Goal: Entertainment & Leisure: Consume media (video, audio)

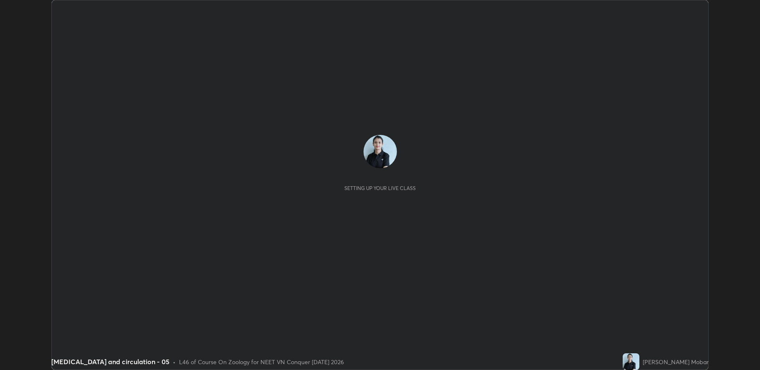
scroll to position [370, 760]
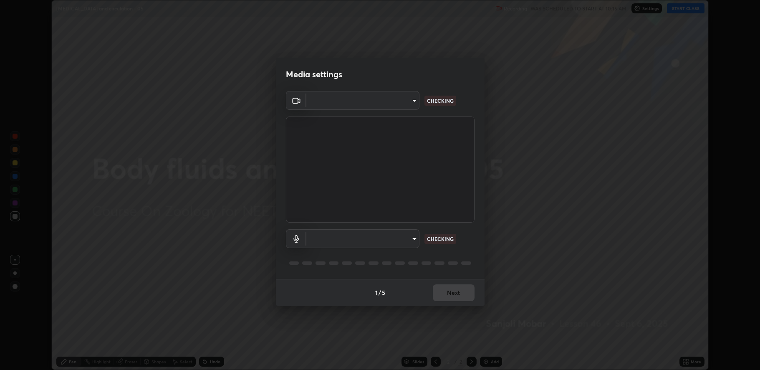
type input "fbf3bf66c54ebdc22d4a916e1eeea5187fc1625fd733ae2b86b360c30985395f"
type input "default"
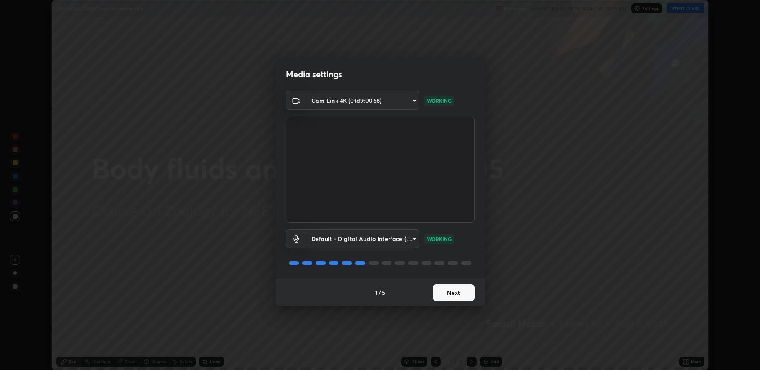
click at [449, 295] on button "Next" at bounding box center [454, 292] width 42 height 17
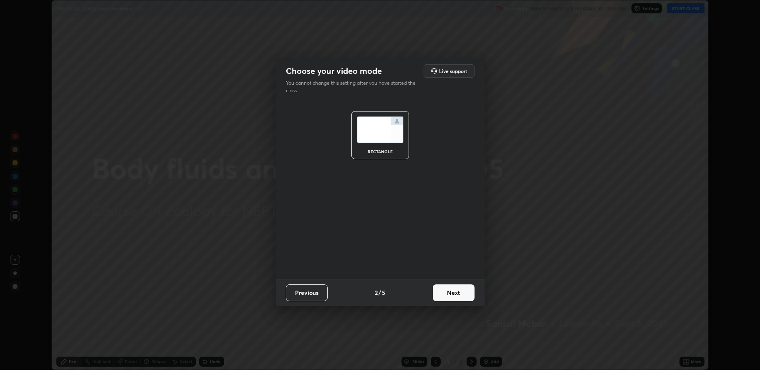
click at [449, 294] on button "Next" at bounding box center [454, 292] width 42 height 17
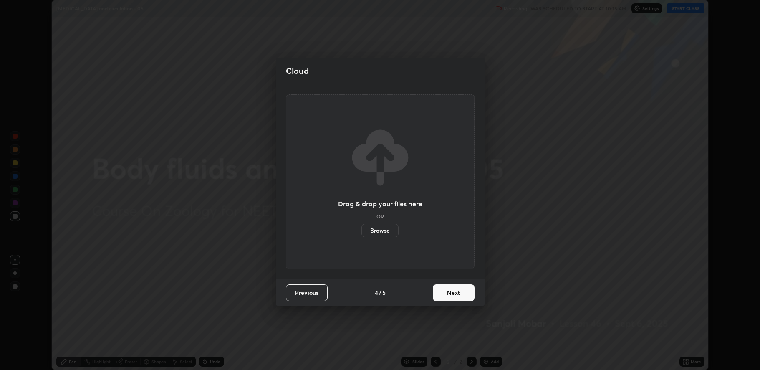
click at [448, 292] on button "Next" at bounding box center [454, 292] width 42 height 17
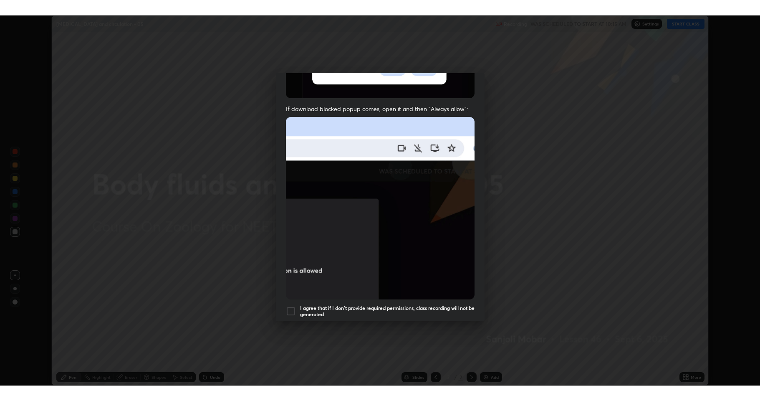
scroll to position [169, 0]
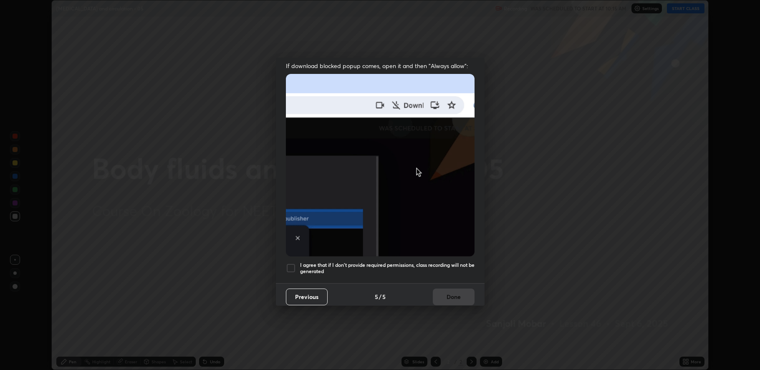
click at [290, 266] on div at bounding box center [291, 268] width 10 height 10
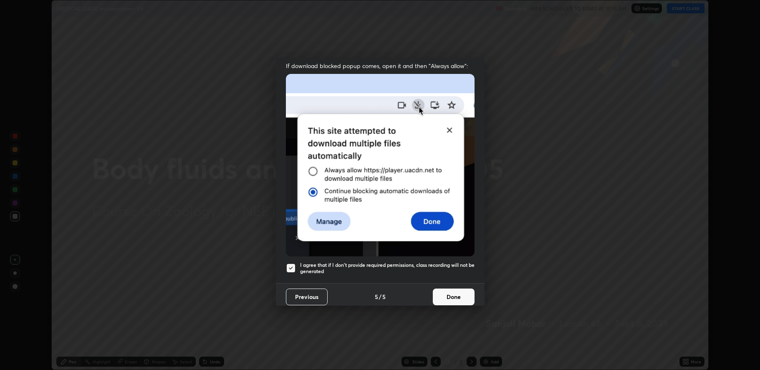
click at [449, 295] on button "Done" at bounding box center [454, 296] width 42 height 17
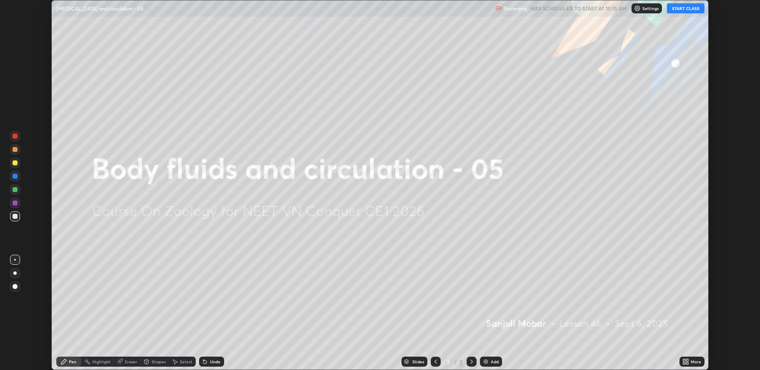
click at [690, 11] on button "START CLASS" at bounding box center [686, 8] width 38 height 10
click at [688, 8] on button "START CLASS" at bounding box center [686, 8] width 38 height 10
click at [683, 361] on icon at bounding box center [685, 361] width 7 height 7
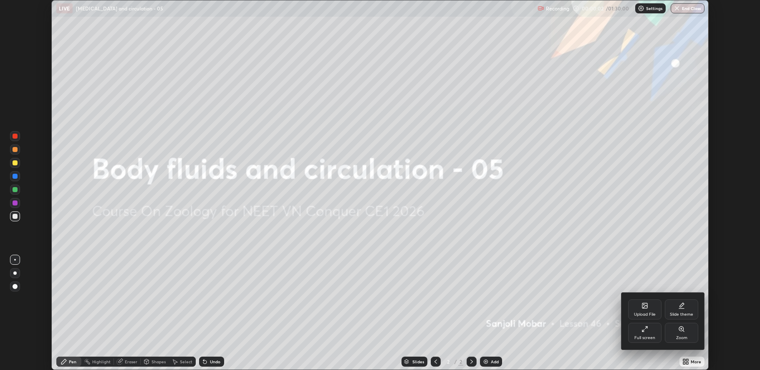
click at [643, 334] on div "Full screen" at bounding box center [644, 333] width 33 height 20
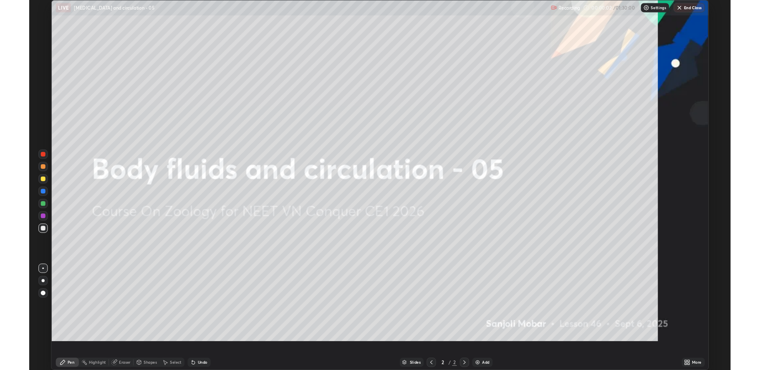
scroll to position [401, 760]
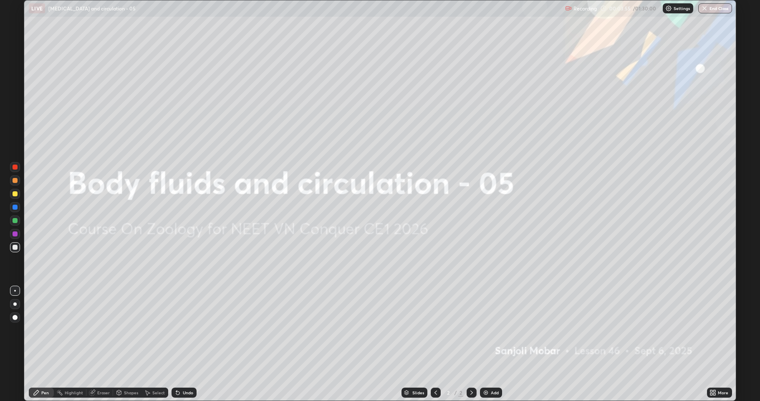
click at [486, 369] on img at bounding box center [485, 392] width 7 height 7
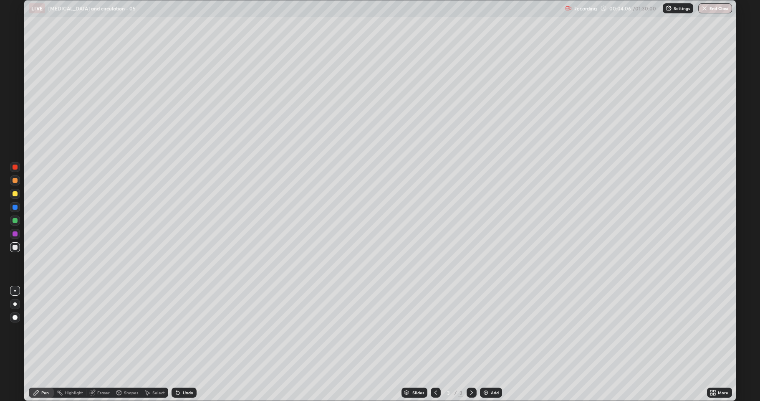
click at [20, 178] on div at bounding box center [15, 180] width 10 height 10
click at [15, 194] on div at bounding box center [15, 193] width 5 height 5
click at [14, 181] on div at bounding box center [15, 180] width 5 height 5
click at [187, 369] on div "Undo" at bounding box center [188, 392] width 10 height 4
click at [13, 169] on div at bounding box center [15, 166] width 5 height 5
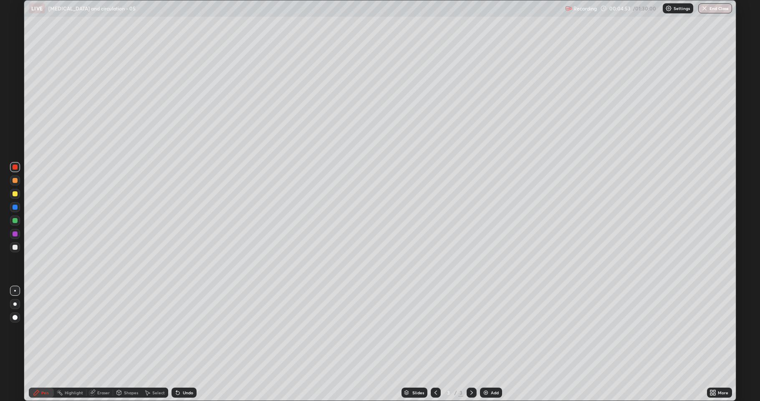
click at [13, 251] on div at bounding box center [15, 247] width 10 height 10
click at [15, 180] on div at bounding box center [15, 180] width 5 height 5
click at [15, 206] on div at bounding box center [15, 206] width 5 height 5
click at [15, 220] on div at bounding box center [15, 220] width 5 height 5
click at [15, 250] on div at bounding box center [15, 247] width 10 height 10
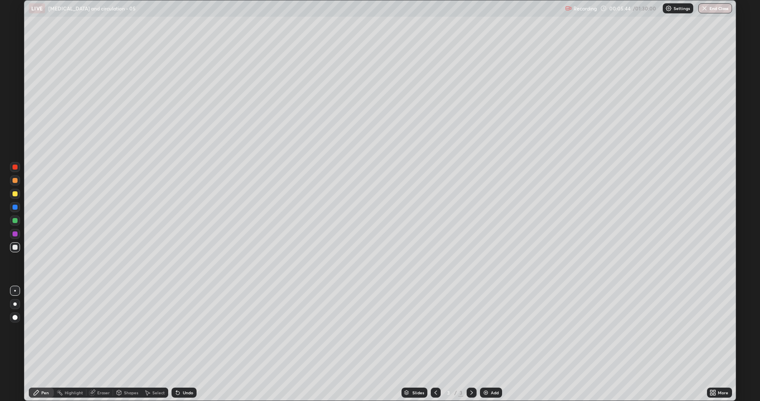
click at [16, 220] on div at bounding box center [15, 220] width 5 height 5
click at [10, 245] on div at bounding box center [15, 247] width 10 height 10
click at [18, 222] on div at bounding box center [15, 220] width 10 height 10
click at [12, 252] on div at bounding box center [15, 247] width 10 height 10
click at [15, 210] on div at bounding box center [15, 207] width 10 height 10
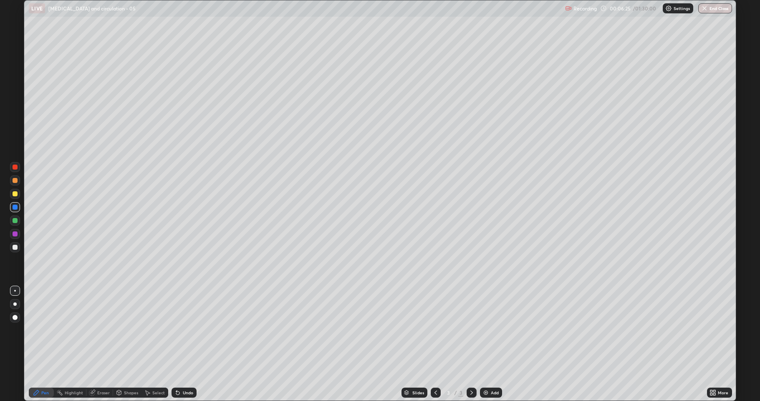
click at [13, 221] on div at bounding box center [15, 220] width 5 height 5
click at [13, 245] on div at bounding box center [15, 247] width 10 height 10
click at [15, 190] on div at bounding box center [15, 194] width 10 height 10
click at [16, 249] on div at bounding box center [15, 247] width 5 height 5
click at [18, 220] on div at bounding box center [15, 220] width 10 height 10
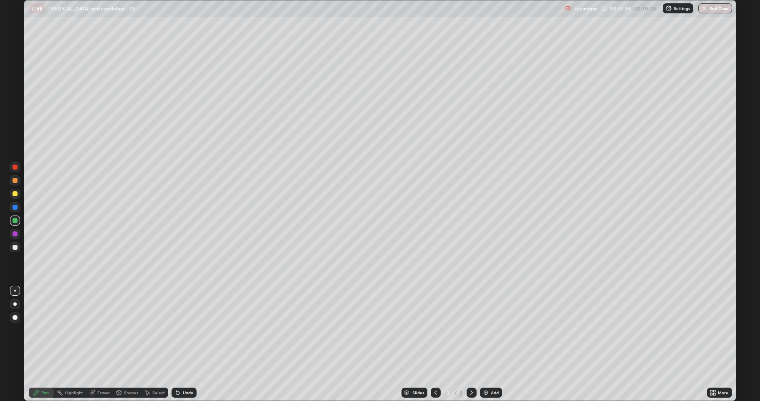
click at [13, 250] on div at bounding box center [15, 247] width 10 height 10
click at [14, 193] on div at bounding box center [15, 193] width 5 height 5
click at [13, 180] on div at bounding box center [15, 180] width 5 height 5
click at [487, 369] on img at bounding box center [485, 392] width 7 height 7
click at [15, 167] on div at bounding box center [15, 166] width 5 height 5
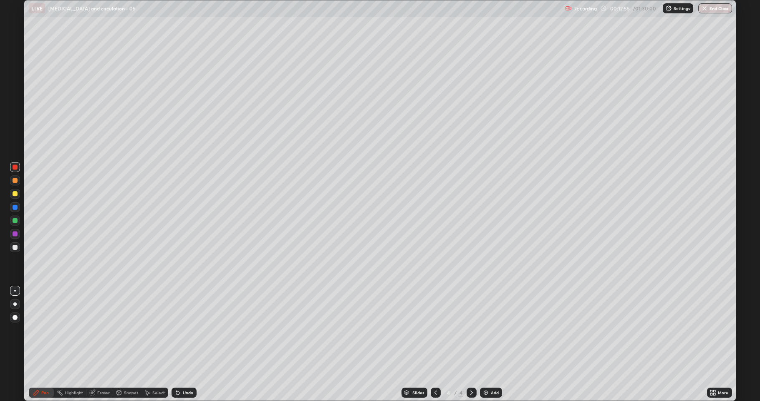
click at [15, 249] on div at bounding box center [15, 247] width 5 height 5
click at [435, 369] on icon at bounding box center [435, 392] width 7 height 7
click at [467, 369] on div at bounding box center [472, 392] width 10 height 10
click at [13, 246] on div at bounding box center [15, 247] width 5 height 5
click at [11, 182] on div at bounding box center [15, 180] width 10 height 10
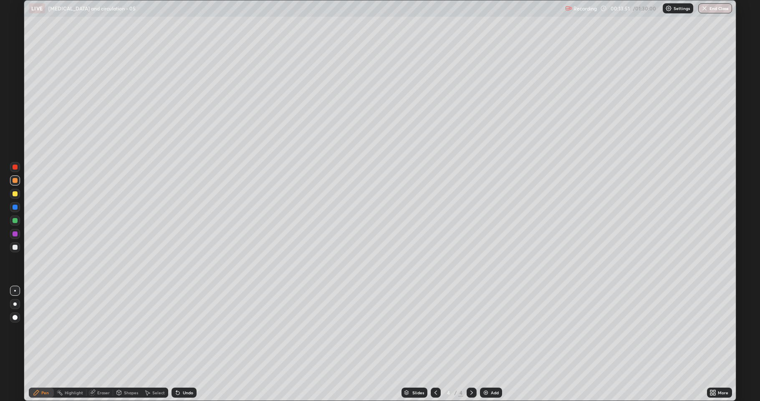
click at [184, 369] on div "Undo" at bounding box center [188, 392] width 10 height 4
click at [15, 206] on div at bounding box center [15, 206] width 5 height 5
click at [11, 220] on div at bounding box center [15, 220] width 10 height 10
click at [16, 206] on div at bounding box center [15, 206] width 5 height 5
click at [19, 222] on div at bounding box center [15, 220] width 10 height 10
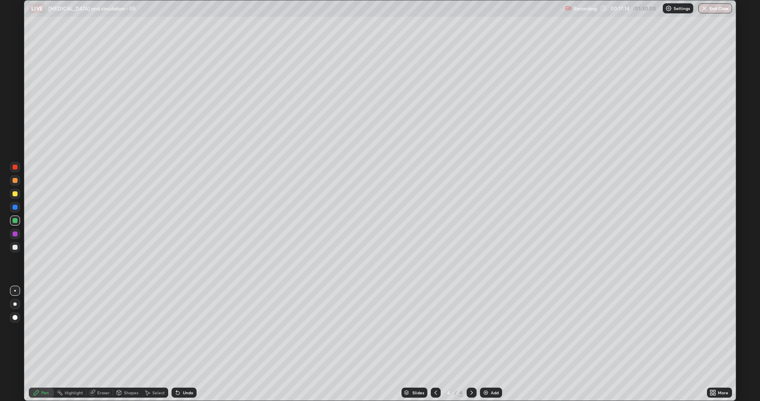
click at [13, 250] on div at bounding box center [15, 247] width 10 height 10
click at [17, 224] on div at bounding box center [15, 220] width 10 height 10
click at [184, 369] on div "Undo" at bounding box center [188, 392] width 10 height 4
click at [187, 369] on div "Undo" at bounding box center [188, 392] width 10 height 4
click at [13, 168] on div at bounding box center [15, 166] width 5 height 5
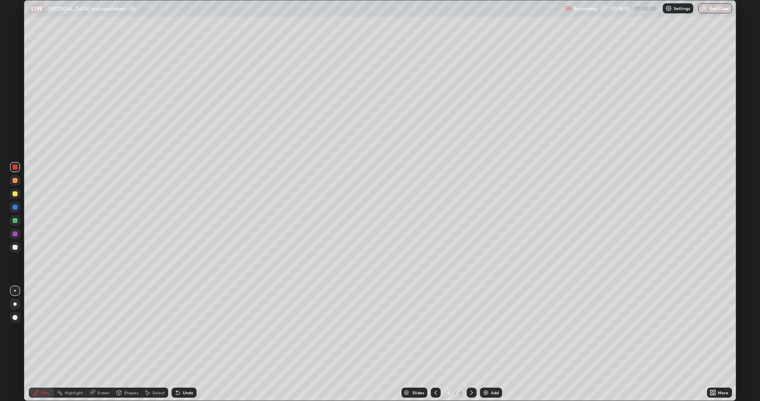
click at [13, 179] on div at bounding box center [15, 180] width 5 height 5
click at [15, 247] on div at bounding box center [15, 247] width 5 height 5
click at [14, 194] on div at bounding box center [15, 193] width 5 height 5
click at [10, 249] on div at bounding box center [15, 247] width 10 height 10
click at [488, 369] on img at bounding box center [485, 392] width 7 height 7
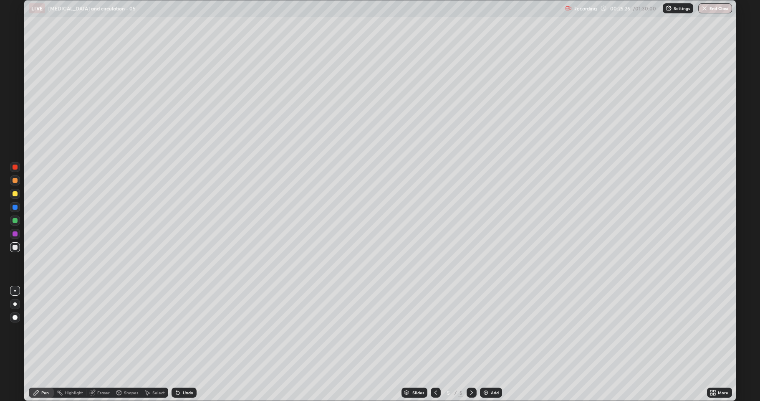
click at [12, 167] on div at bounding box center [15, 167] width 10 height 10
click at [185, 369] on div "Undo" at bounding box center [188, 392] width 10 height 4
click at [11, 314] on div at bounding box center [15, 317] width 10 height 10
click at [15, 290] on div at bounding box center [15, 291] width 2 height 2
click at [12, 250] on div at bounding box center [15, 247] width 10 height 10
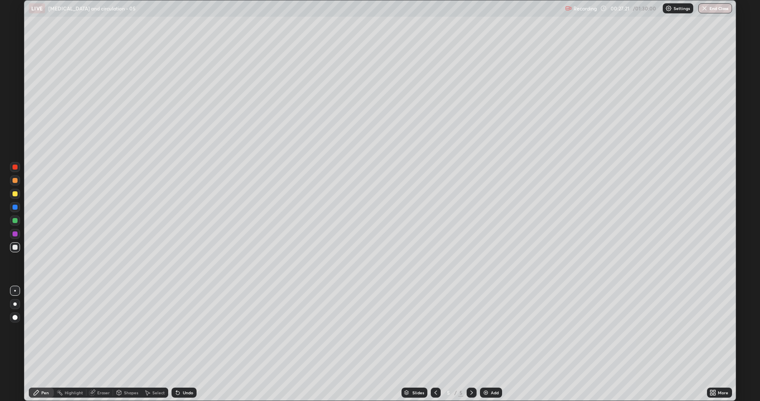
click at [187, 369] on div "Undo" at bounding box center [188, 392] width 10 height 4
click at [189, 369] on div "Undo" at bounding box center [188, 392] width 10 height 4
click at [194, 369] on div "Undo" at bounding box center [183, 392] width 25 height 10
click at [186, 369] on div "Undo" at bounding box center [183, 392] width 25 height 10
click at [191, 369] on div "Undo" at bounding box center [188, 392] width 10 height 4
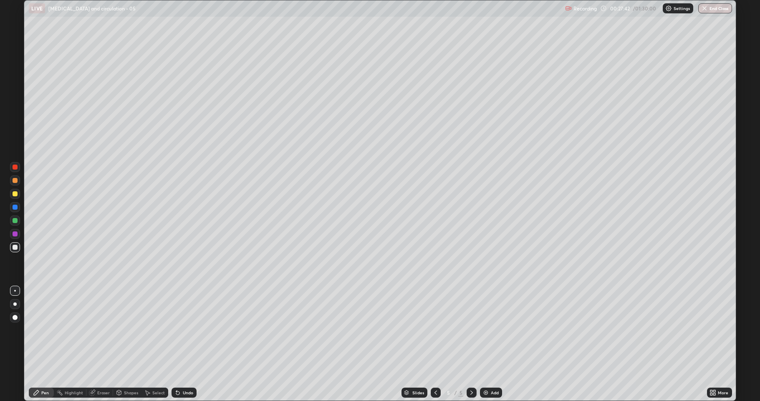
click at [15, 193] on div at bounding box center [15, 193] width 5 height 5
click at [14, 220] on div at bounding box center [15, 220] width 5 height 5
click at [185, 369] on div "Undo" at bounding box center [183, 392] width 25 height 10
click at [187, 369] on div "Undo" at bounding box center [188, 392] width 10 height 4
click at [188, 369] on div "Undo" at bounding box center [183, 392] width 25 height 10
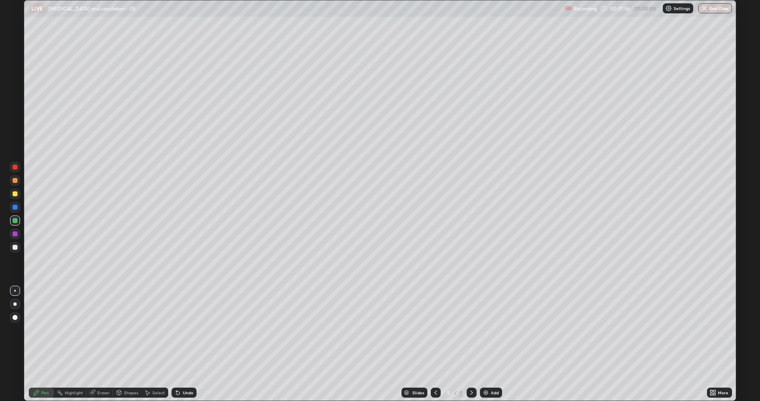
click at [13, 210] on div at bounding box center [15, 207] width 10 height 10
click at [18, 218] on div at bounding box center [15, 220] width 10 height 10
click at [16, 206] on div at bounding box center [15, 206] width 5 height 5
click at [15, 249] on div at bounding box center [15, 247] width 5 height 5
click at [179, 369] on icon at bounding box center [177, 392] width 7 height 7
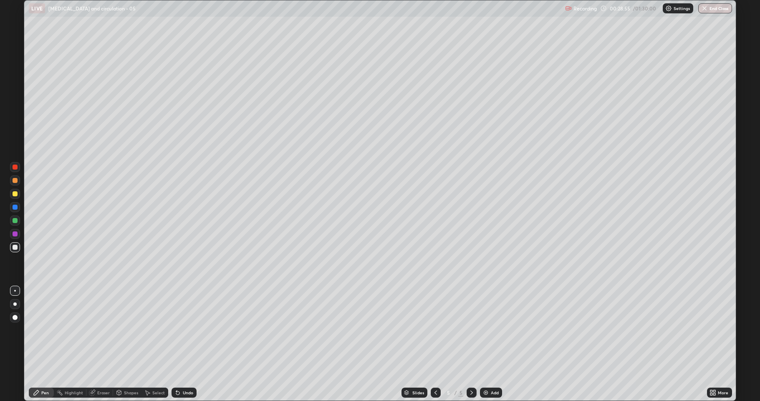
click at [15, 194] on div at bounding box center [15, 193] width 5 height 5
click at [15, 250] on div at bounding box center [15, 247] width 10 height 10
click at [11, 221] on div at bounding box center [15, 220] width 10 height 10
click at [11, 233] on div at bounding box center [15, 234] width 10 height 10
click at [436, 369] on icon at bounding box center [435, 392] width 7 height 7
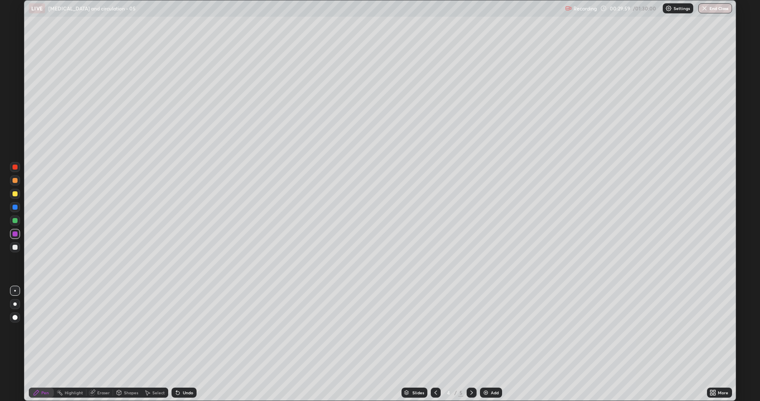
click at [435, 369] on icon at bounding box center [435, 392] width 7 height 7
click at [184, 369] on div "Undo" at bounding box center [188, 392] width 10 height 4
click at [471, 369] on icon at bounding box center [471, 392] width 7 height 7
click at [473, 369] on icon at bounding box center [471, 392] width 7 height 7
click at [14, 247] on div at bounding box center [15, 247] width 5 height 5
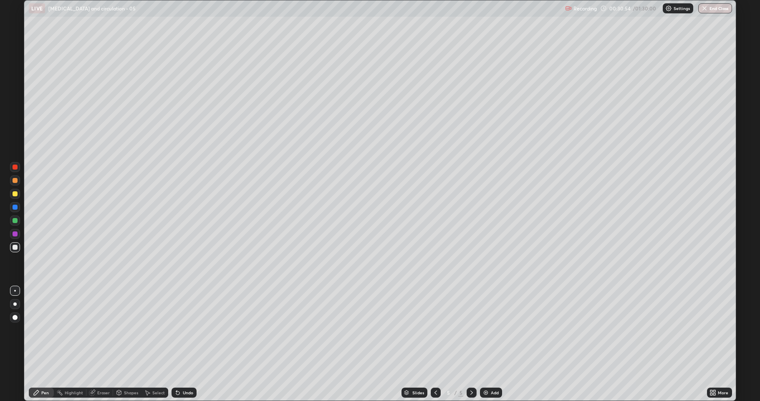
click at [12, 221] on div at bounding box center [15, 220] width 10 height 10
click at [434, 369] on icon at bounding box center [435, 392] width 7 height 7
click at [10, 208] on div at bounding box center [15, 207] width 10 height 10
click at [11, 230] on div at bounding box center [15, 234] width 10 height 10
click at [183, 369] on div "Undo" at bounding box center [188, 392] width 10 height 4
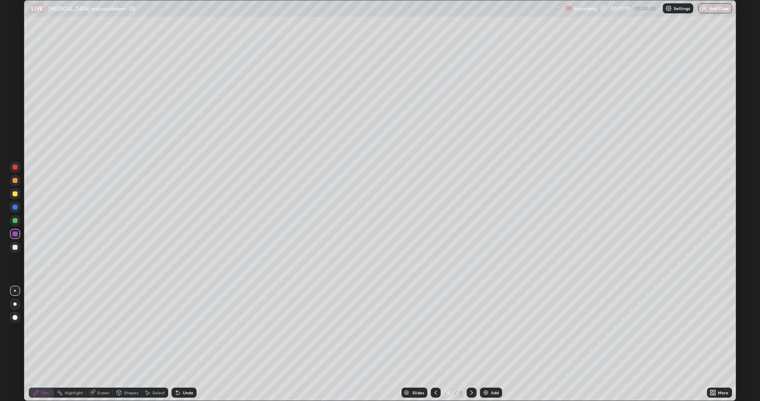
click at [184, 369] on div "Undo" at bounding box center [183, 392] width 25 height 10
click at [474, 369] on div at bounding box center [472, 392] width 10 height 10
click at [10, 192] on div at bounding box center [15, 194] width 10 height 10
click at [184, 369] on div "Undo" at bounding box center [188, 392] width 10 height 4
click at [185, 369] on div "Undo" at bounding box center [188, 392] width 10 height 4
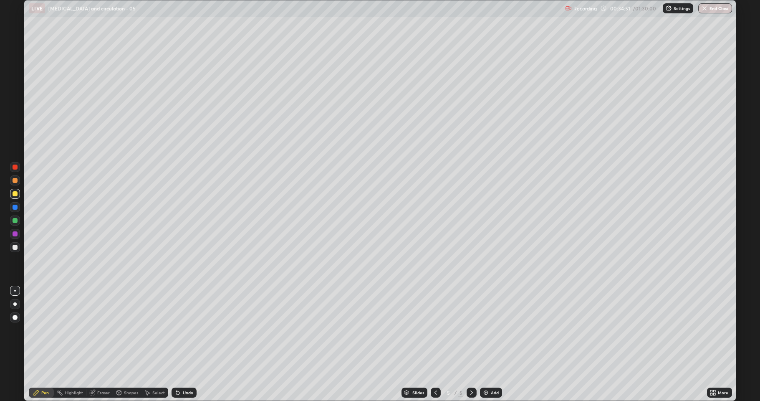
click at [183, 369] on div "Undo" at bounding box center [188, 392] width 10 height 4
click at [184, 369] on div "Undo" at bounding box center [188, 392] width 10 height 4
click at [185, 369] on div "Undo" at bounding box center [188, 392] width 10 height 4
click at [187, 369] on div "Undo" at bounding box center [188, 392] width 10 height 4
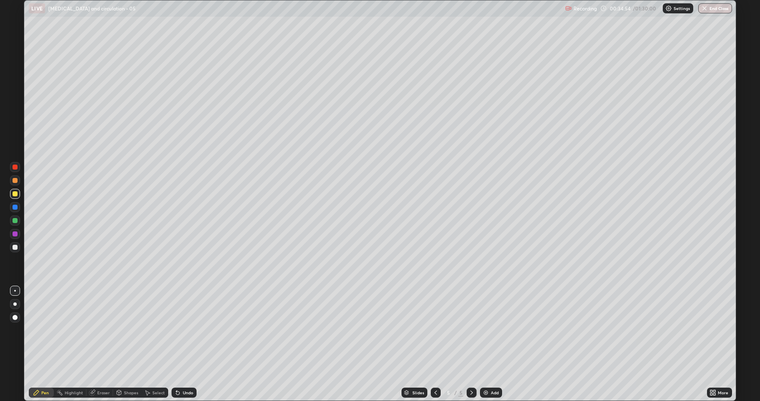
click at [186, 369] on div "Undo" at bounding box center [188, 392] width 10 height 4
click at [185, 369] on div "Undo" at bounding box center [188, 392] width 10 height 4
click at [17, 250] on div at bounding box center [15, 247] width 10 height 10
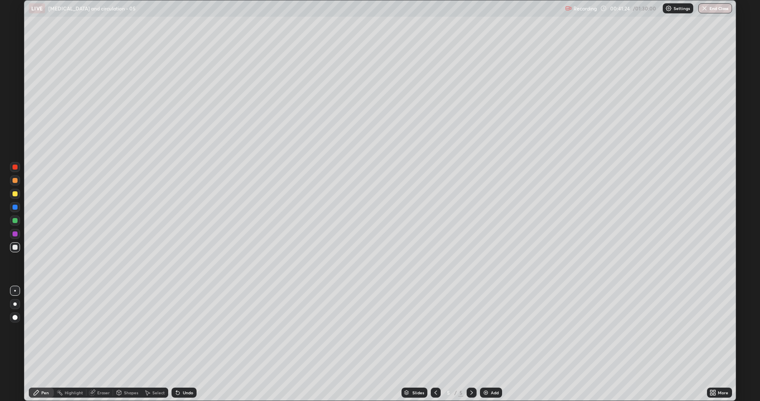
click at [10, 179] on div at bounding box center [15, 180] width 10 height 10
click at [15, 246] on div at bounding box center [15, 247] width 5 height 5
click at [438, 369] on div at bounding box center [436, 392] width 10 height 10
click at [434, 369] on icon at bounding box center [435, 392] width 7 height 7
click at [431, 369] on div at bounding box center [436, 392] width 10 height 10
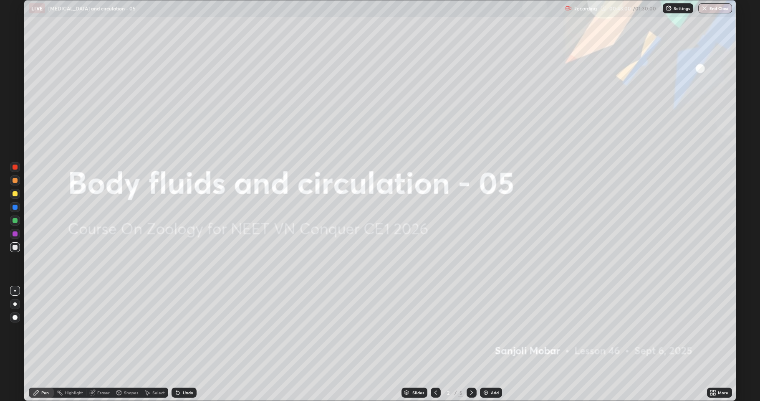
click at [467, 369] on div at bounding box center [472, 392] width 10 height 10
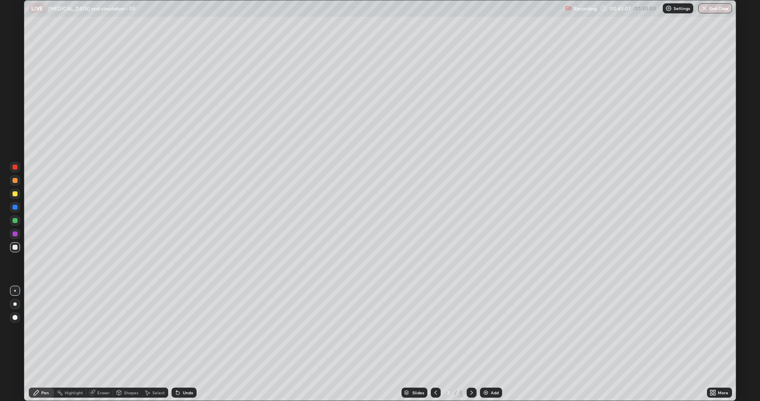
click at [471, 369] on icon at bounding box center [471, 392] width 3 height 4
click at [471, 369] on icon at bounding box center [471, 392] width 7 height 7
click at [469, 369] on icon at bounding box center [471, 392] width 7 height 7
click at [489, 369] on div "Add" at bounding box center [491, 392] width 22 height 10
click at [14, 182] on div at bounding box center [15, 180] width 5 height 5
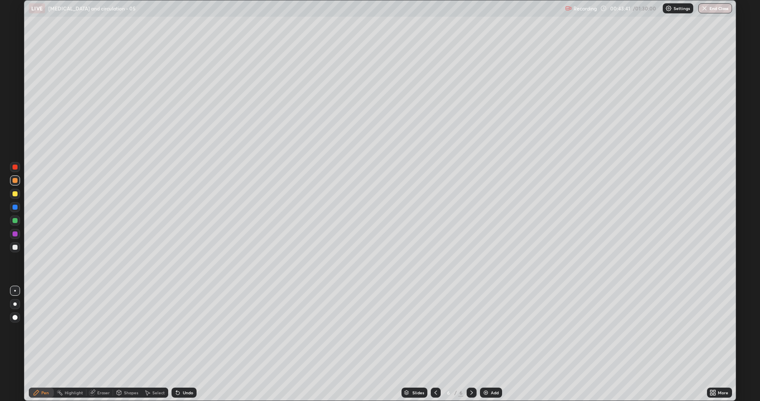
click at [14, 249] on div at bounding box center [15, 247] width 5 height 5
click at [17, 220] on div at bounding box center [15, 220] width 5 height 5
click at [19, 195] on div at bounding box center [15, 194] width 10 height 10
click at [12, 193] on div at bounding box center [15, 194] width 10 height 10
click at [17, 219] on div at bounding box center [15, 220] width 5 height 5
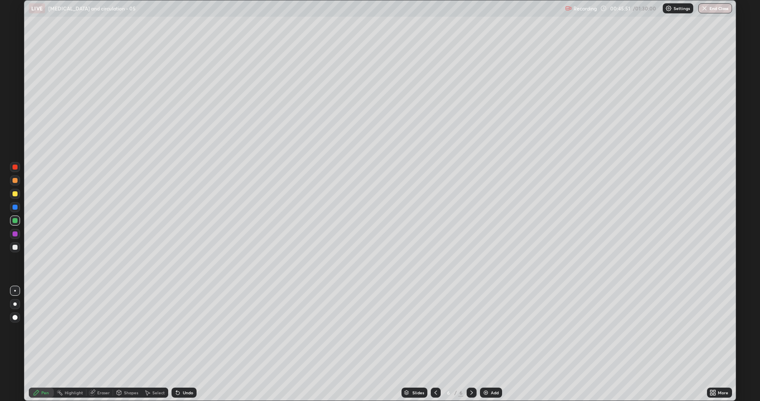
click at [177, 369] on icon at bounding box center [177, 392] width 3 height 3
click at [183, 369] on div "Undo" at bounding box center [188, 392] width 10 height 4
click at [187, 369] on div "Undo" at bounding box center [188, 392] width 10 height 4
click at [13, 194] on div at bounding box center [15, 193] width 5 height 5
click at [183, 369] on div "Undo" at bounding box center [188, 392] width 10 height 4
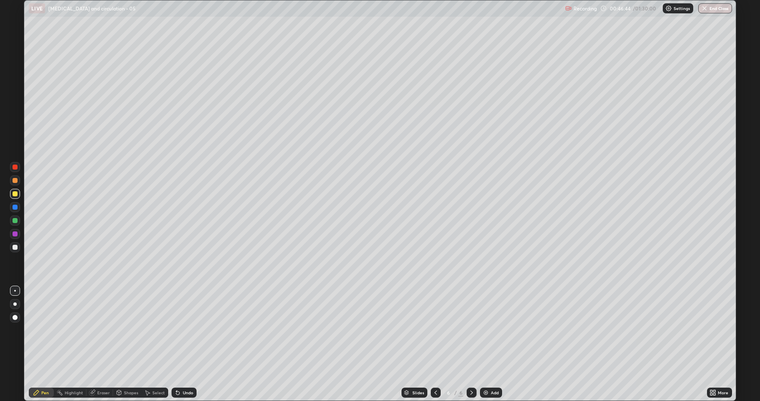
click at [184, 369] on div "Undo" at bounding box center [188, 392] width 10 height 4
click at [182, 369] on div "Undo" at bounding box center [183, 392] width 25 height 10
click at [183, 369] on div "Undo" at bounding box center [188, 392] width 10 height 4
click at [181, 369] on div "Undo" at bounding box center [183, 392] width 25 height 10
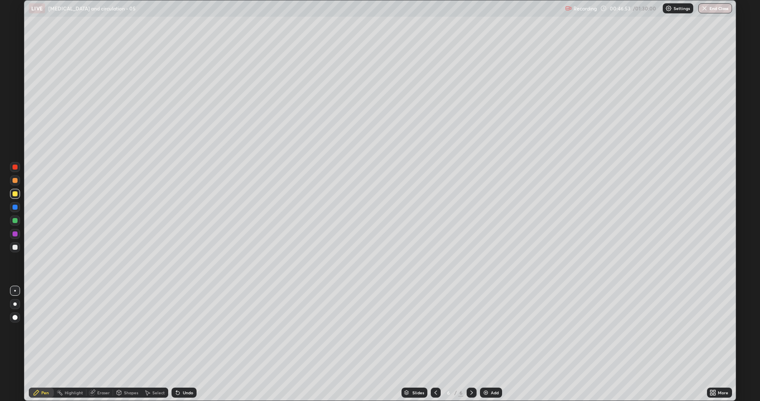
click at [181, 369] on div "Undo" at bounding box center [183, 392] width 25 height 10
click at [180, 369] on div "Undo" at bounding box center [183, 392] width 25 height 10
click at [179, 369] on icon at bounding box center [177, 392] width 7 height 7
click at [176, 369] on icon at bounding box center [176, 390] width 1 height 1
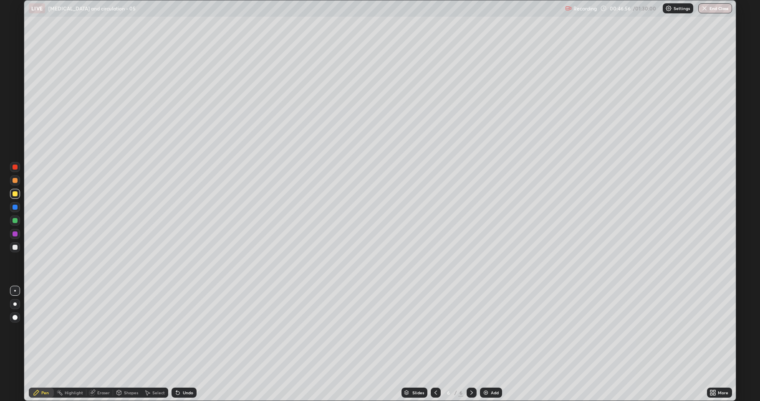
click at [12, 219] on div at bounding box center [15, 220] width 10 height 10
click at [471, 369] on icon at bounding box center [471, 392] width 7 height 7
click at [492, 369] on div "Add" at bounding box center [495, 392] width 8 height 4
click at [13, 179] on div at bounding box center [15, 180] width 5 height 5
click at [13, 247] on div at bounding box center [15, 247] width 5 height 5
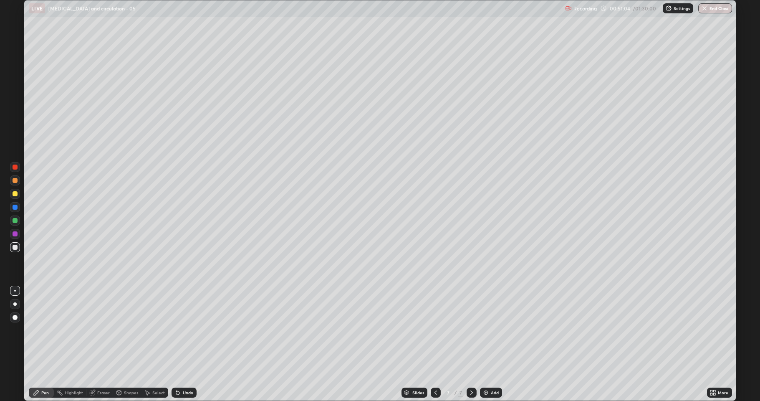
click at [183, 369] on div "Undo" at bounding box center [188, 392] width 10 height 4
click at [11, 180] on div at bounding box center [15, 180] width 10 height 10
click at [19, 245] on div at bounding box center [15, 247] width 10 height 10
click at [12, 194] on div at bounding box center [15, 194] width 10 height 10
click at [183, 369] on div "Undo" at bounding box center [188, 392] width 10 height 4
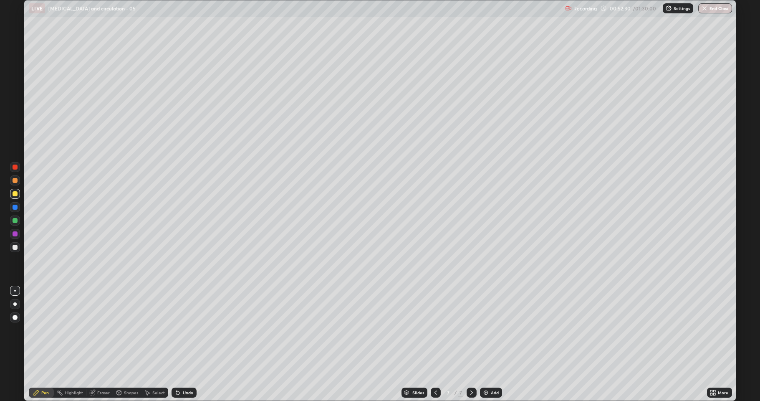
click at [185, 369] on div "Undo" at bounding box center [188, 392] width 10 height 4
click at [187, 369] on div "Undo" at bounding box center [188, 392] width 10 height 4
click at [15, 245] on div at bounding box center [15, 247] width 5 height 5
click at [494, 369] on div "Add" at bounding box center [495, 392] width 8 height 4
click at [187, 369] on div "Undo" at bounding box center [188, 392] width 10 height 4
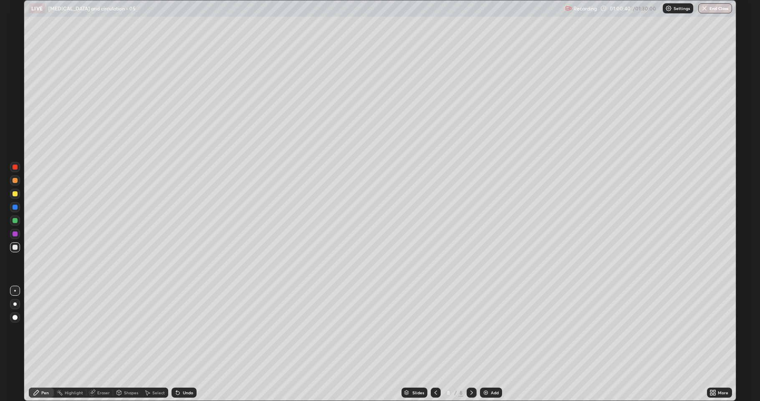
click at [15, 181] on div at bounding box center [15, 180] width 5 height 5
click at [14, 222] on div at bounding box center [15, 220] width 5 height 5
click at [182, 369] on div "Undo" at bounding box center [183, 392] width 25 height 10
click at [188, 369] on div "Undo" at bounding box center [188, 392] width 10 height 4
click at [187, 369] on div "Undo" at bounding box center [188, 392] width 10 height 4
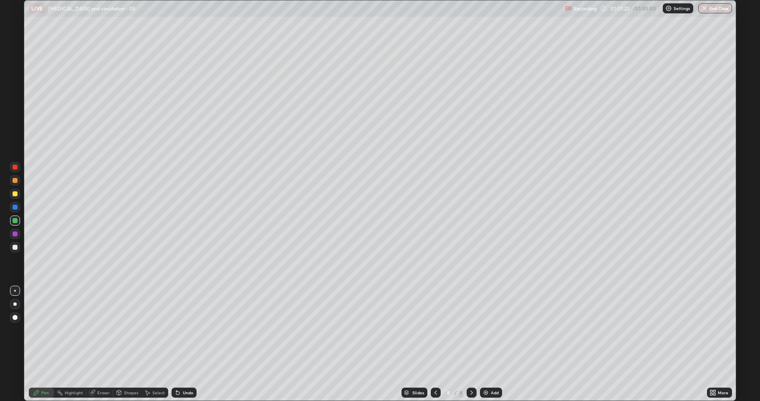
click at [14, 207] on div at bounding box center [15, 206] width 5 height 5
click at [12, 245] on div at bounding box center [15, 247] width 10 height 10
click at [11, 222] on div at bounding box center [15, 220] width 10 height 10
click at [16, 190] on div at bounding box center [15, 194] width 10 height 10
click at [16, 246] on div at bounding box center [15, 247] width 5 height 5
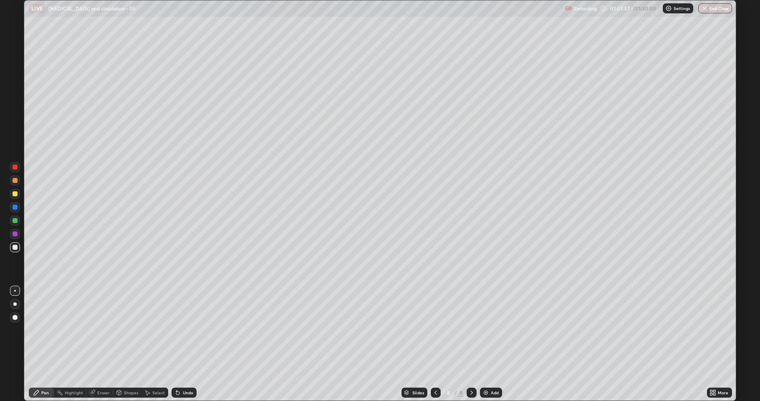
click at [14, 184] on div at bounding box center [15, 180] width 10 height 10
click at [185, 369] on div "Undo" at bounding box center [183, 392] width 25 height 10
click at [14, 192] on div at bounding box center [15, 193] width 5 height 5
click at [15, 221] on div at bounding box center [15, 220] width 5 height 5
click at [14, 247] on div at bounding box center [15, 247] width 5 height 5
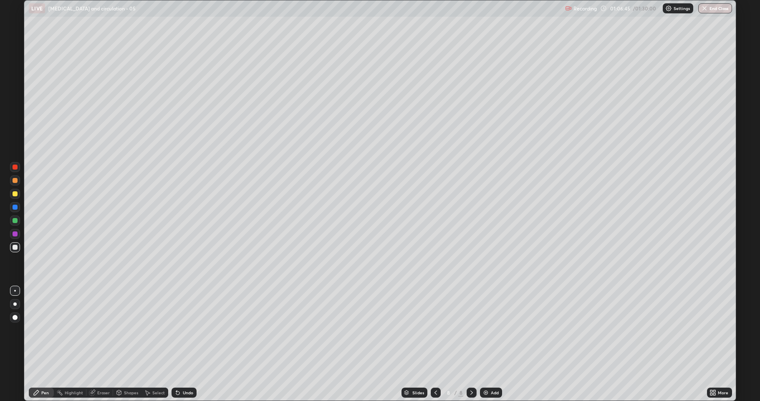
click at [184, 369] on div "Undo" at bounding box center [183, 392] width 25 height 10
click at [185, 369] on div "Undo" at bounding box center [188, 392] width 10 height 4
click at [183, 369] on div "Undo" at bounding box center [188, 392] width 10 height 4
click at [179, 369] on icon at bounding box center [177, 392] width 7 height 7
click at [178, 369] on icon at bounding box center [177, 392] width 3 height 3
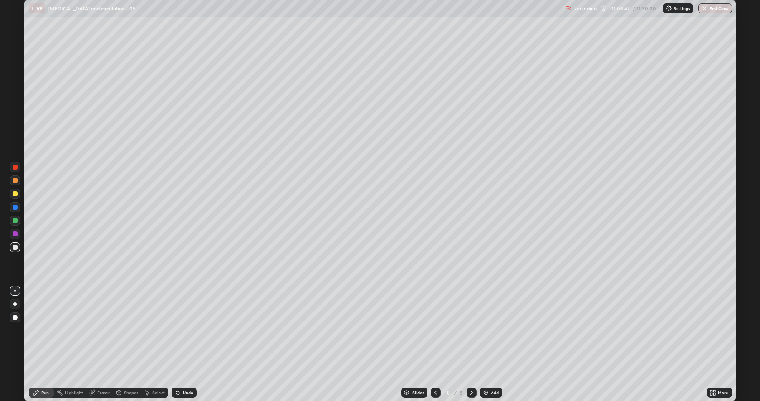
click at [178, 369] on icon at bounding box center [177, 392] width 3 height 3
click at [14, 194] on div at bounding box center [15, 193] width 5 height 5
click at [16, 246] on div at bounding box center [15, 247] width 5 height 5
click at [11, 197] on div at bounding box center [15, 194] width 10 height 10
click at [11, 209] on div at bounding box center [15, 207] width 10 height 10
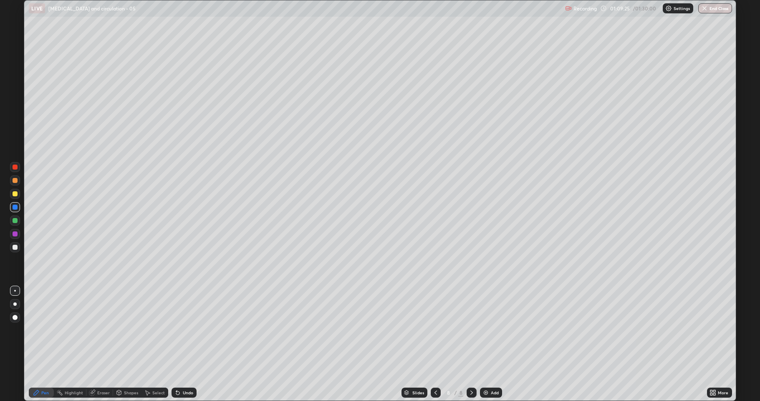
click at [714, 369] on icon at bounding box center [715, 394] width 2 height 2
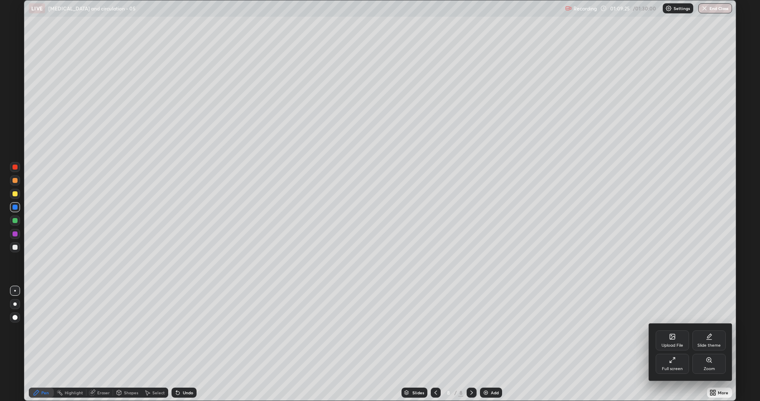
click at [673, 369] on div "Full screen" at bounding box center [672, 368] width 21 height 4
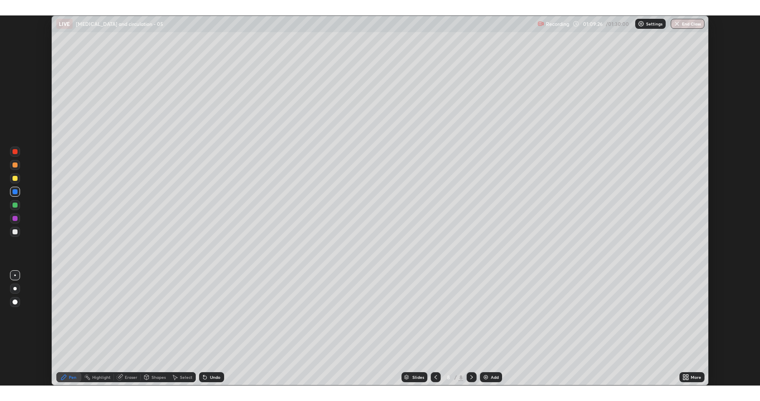
scroll to position [41357, 40967]
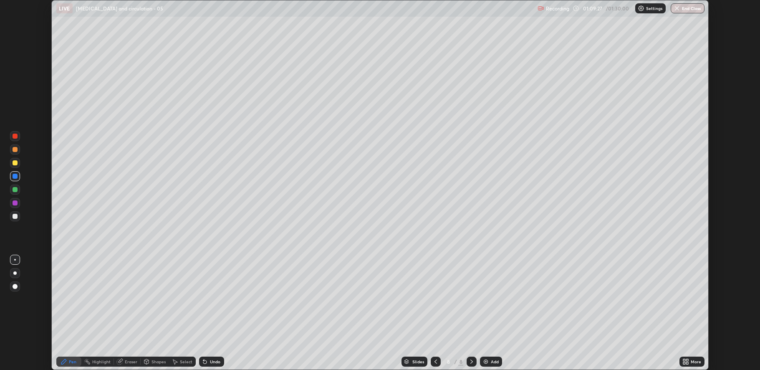
click at [687, 360] on icon at bounding box center [687, 360] width 2 height 2
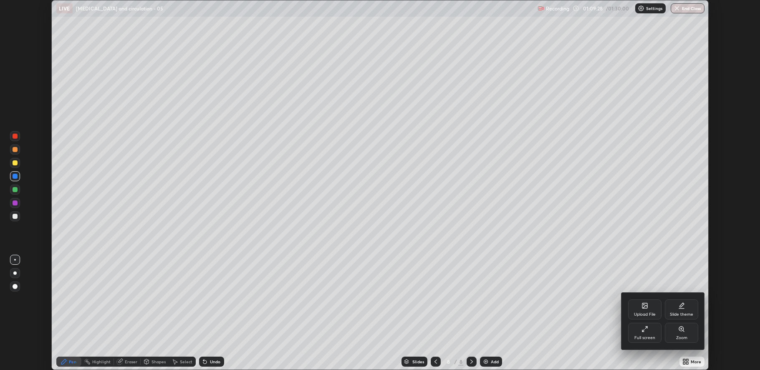
click at [580, 309] on div at bounding box center [380, 185] width 760 height 370
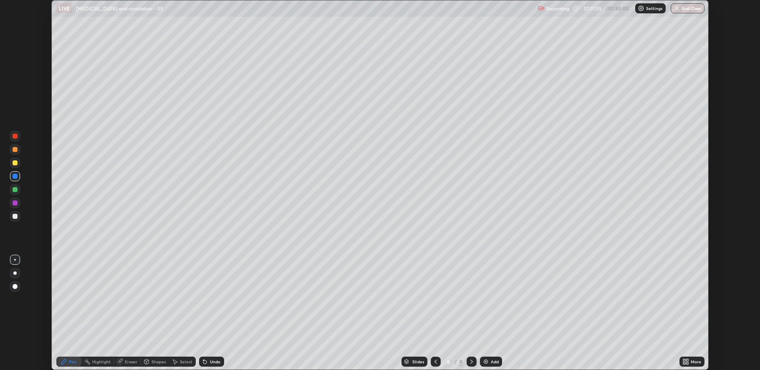
click at [13, 135] on div at bounding box center [15, 136] width 5 height 5
click at [11, 177] on div at bounding box center [15, 176] width 10 height 10
click at [11, 137] on div at bounding box center [15, 136] width 10 height 10
click at [18, 161] on div at bounding box center [15, 163] width 10 height 10
click at [215, 359] on div "Undo" at bounding box center [215, 361] width 10 height 4
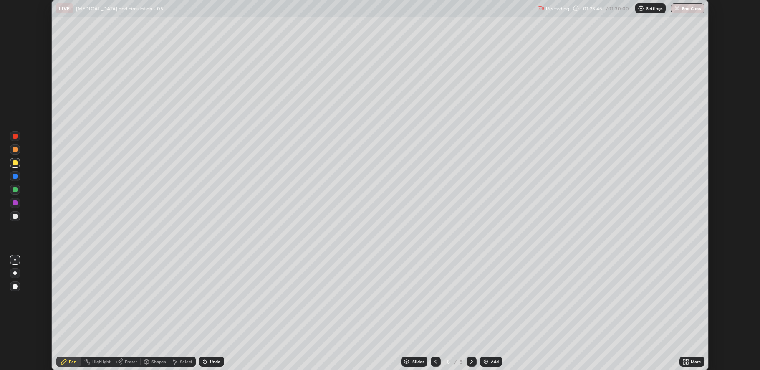
click at [15, 207] on div at bounding box center [15, 203] width 10 height 10
click at [685, 363] on icon at bounding box center [684, 363] width 2 height 2
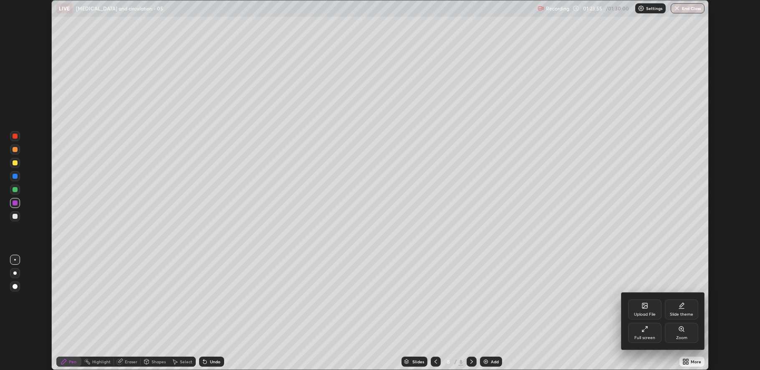
click at [634, 328] on div "Full screen" at bounding box center [644, 333] width 33 height 20
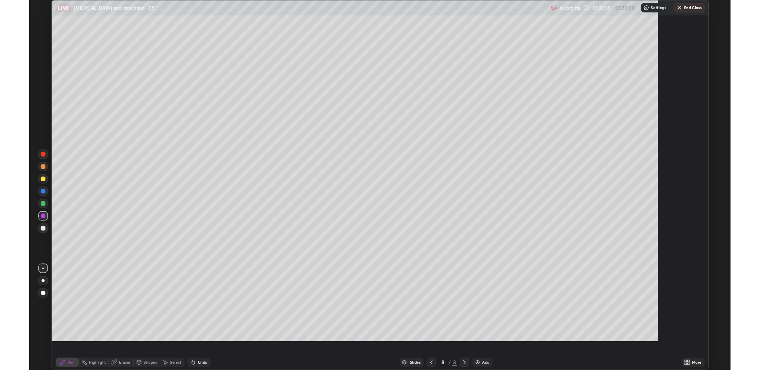
scroll to position [401, 760]
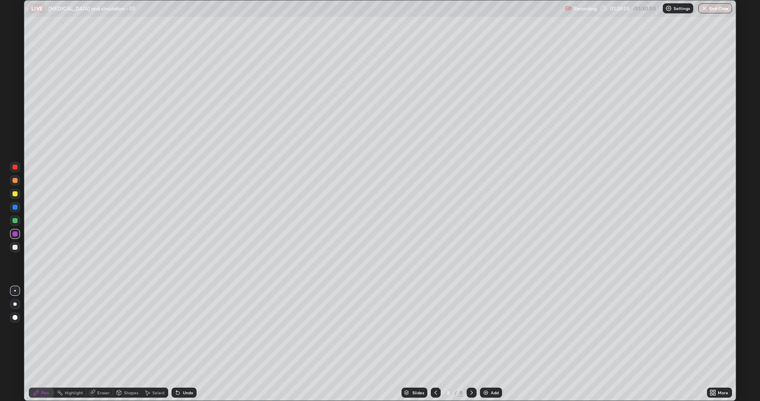
click at [185, 369] on div "Undo" at bounding box center [188, 392] width 10 height 4
click at [184, 369] on div "Undo" at bounding box center [183, 392] width 25 height 10
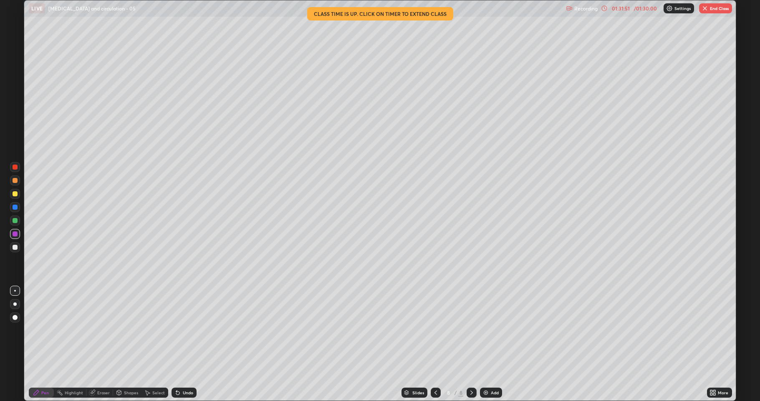
click at [715, 10] on button "End Class" at bounding box center [715, 8] width 33 height 10
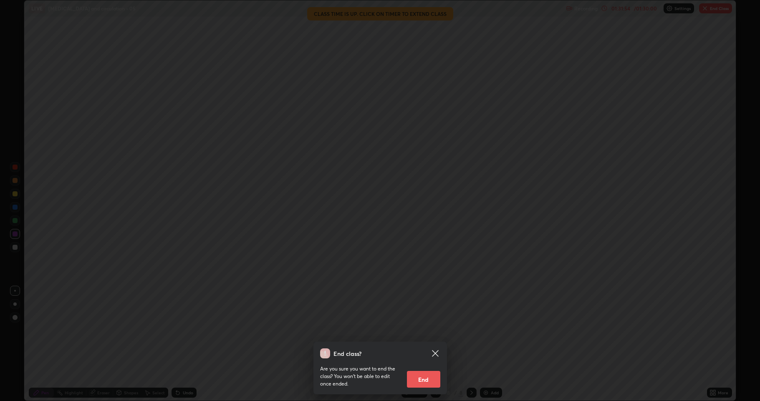
click at [429, 369] on button "End" at bounding box center [423, 379] width 33 height 17
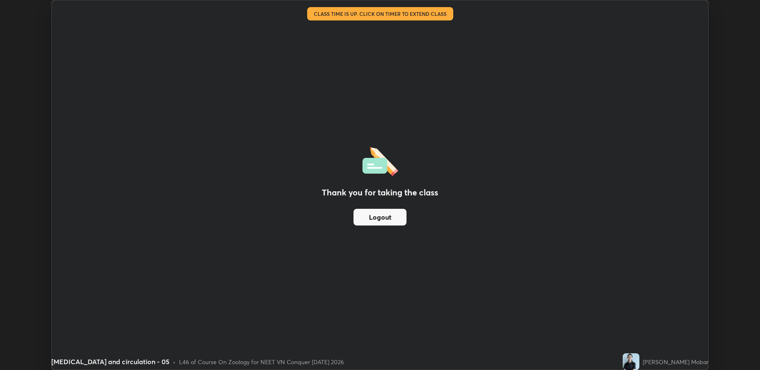
scroll to position [41357, 40967]
click at [752, 0] on div "Thank you for taking the class Logout Setting up your live class Class time is …" at bounding box center [380, 185] width 760 height 370
